Goal: Task Accomplishment & Management: Manage account settings

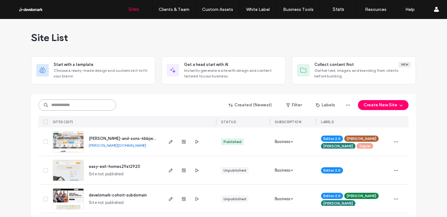
click at [86, 105] on input at bounding box center [78, 104] width 78 height 11
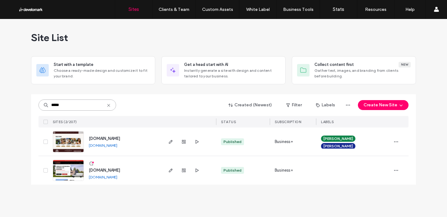
type input "*****"
click at [95, 141] on span "[DOMAIN_NAME]" at bounding box center [104, 138] width 31 height 5
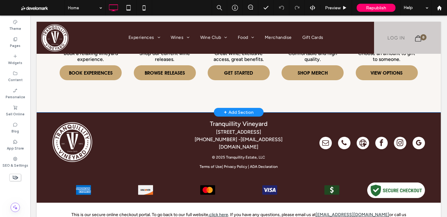
scroll to position [178, 0]
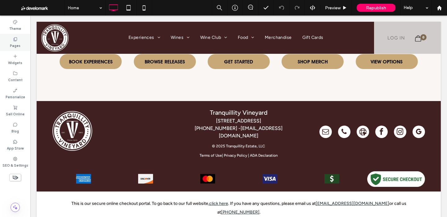
click at [17, 42] on label "Pages" at bounding box center [15, 45] width 11 height 7
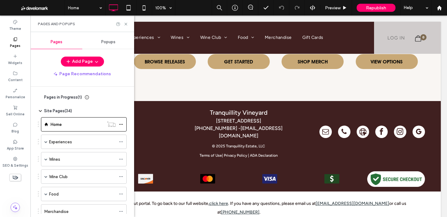
click at [52, 98] on span "Pages in Progress ( 1 )" at bounding box center [63, 97] width 38 height 6
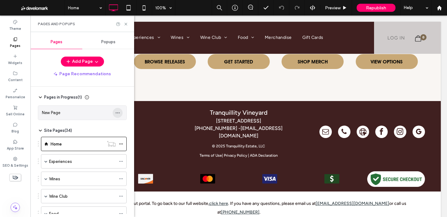
click at [117, 112] on use "button" at bounding box center [118, 112] width 4 height 1
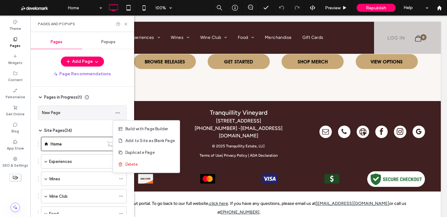
click at [80, 115] on div "New Page" at bounding box center [76, 112] width 68 height 7
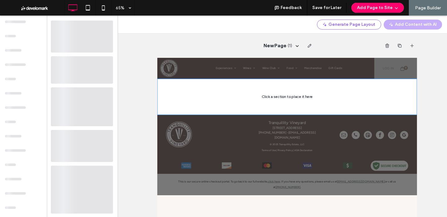
scroll to position [0, 0]
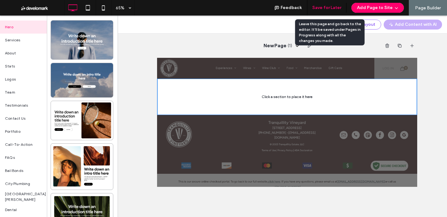
click at [330, 7] on button "Save for Later" at bounding box center [326, 8] width 29 height 10
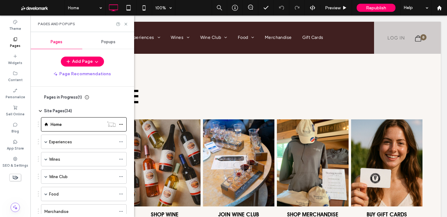
click at [71, 98] on span "Pages in Progress ( 1 )" at bounding box center [63, 97] width 38 height 6
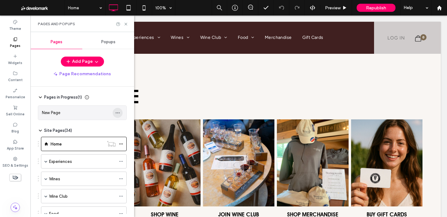
click at [119, 111] on icon "button" at bounding box center [117, 112] width 5 height 5
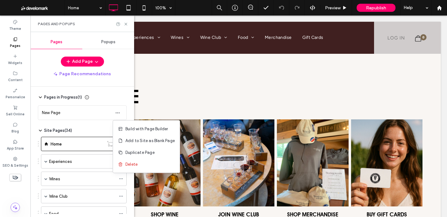
click at [98, 98] on div "Pages in Progress ( 1 )" at bounding box center [82, 97] width 89 height 6
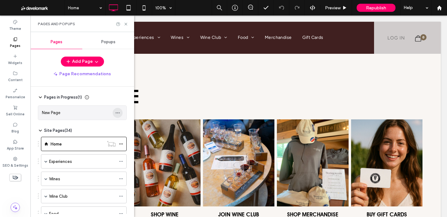
click at [120, 111] on icon "button" at bounding box center [117, 112] width 5 height 5
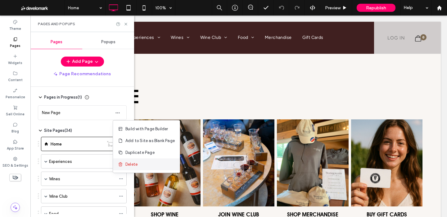
click at [126, 165] on span "Delete" at bounding box center [131, 164] width 12 height 6
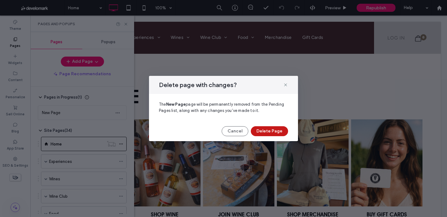
click at [273, 133] on button "Delete Page" at bounding box center [269, 131] width 37 height 10
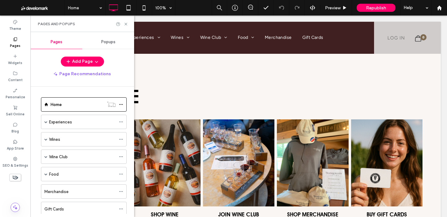
click at [124, 26] on div "Pages and Popups" at bounding box center [82, 23] width 89 height 5
click at [125, 26] on icon at bounding box center [126, 24] width 5 height 5
